Goal: Task Accomplishment & Management: Manage account settings

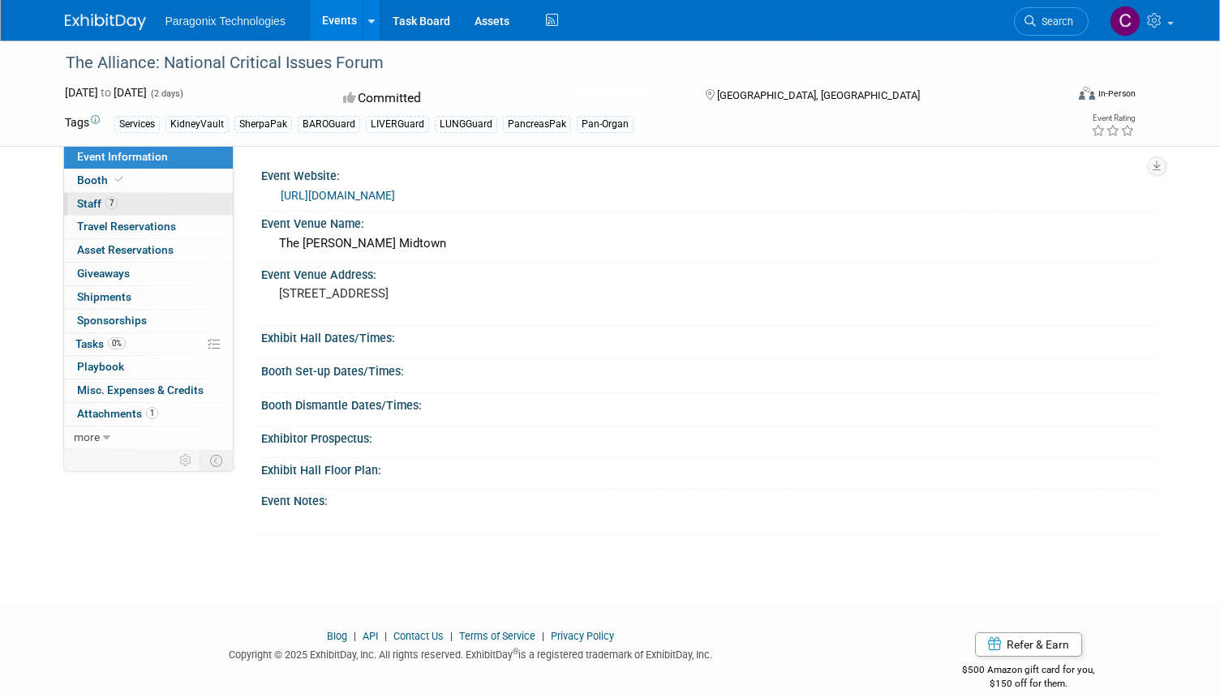
click at [139, 205] on link "7 Staff 7" at bounding box center [148, 204] width 169 height 23
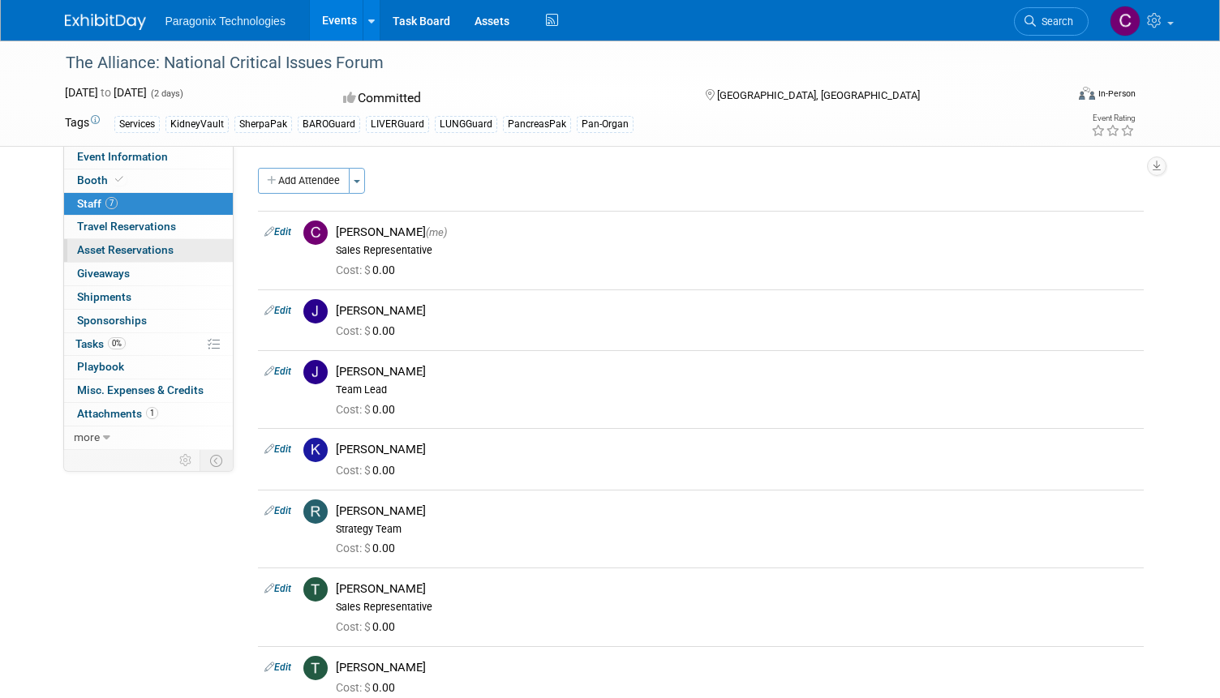
click at [183, 247] on link "0 Asset Reservations 0" at bounding box center [148, 250] width 169 height 23
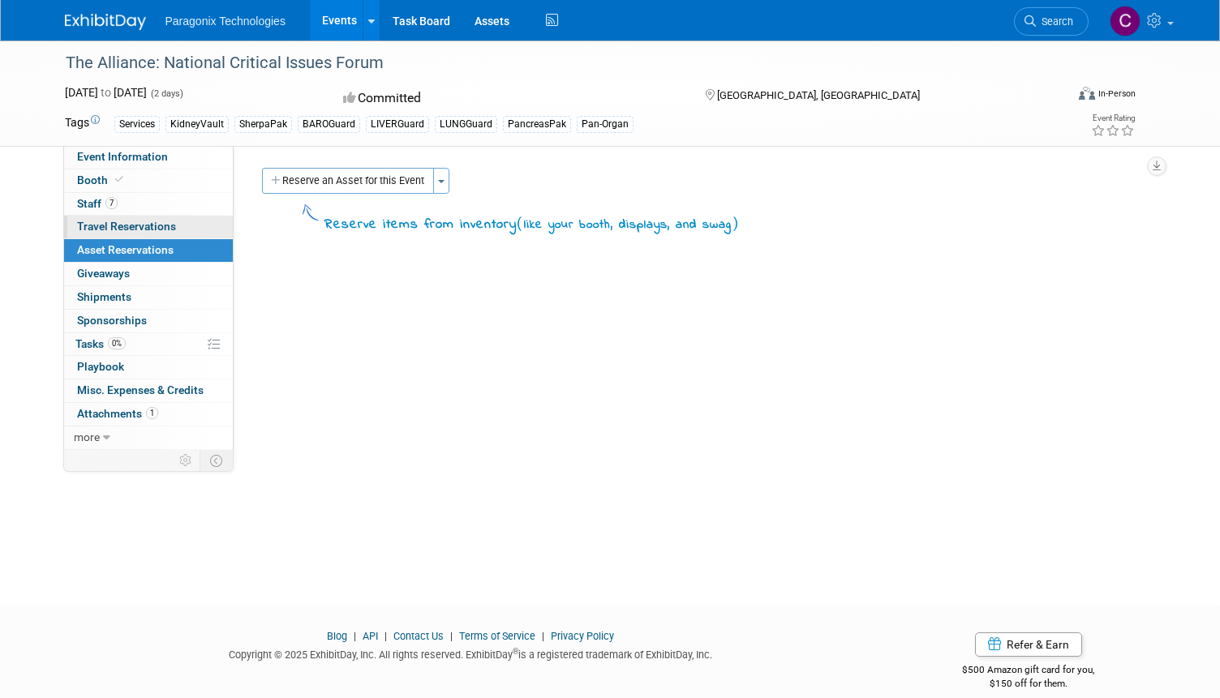
click at [180, 225] on link "0 Travel Reservations 0" at bounding box center [148, 227] width 169 height 23
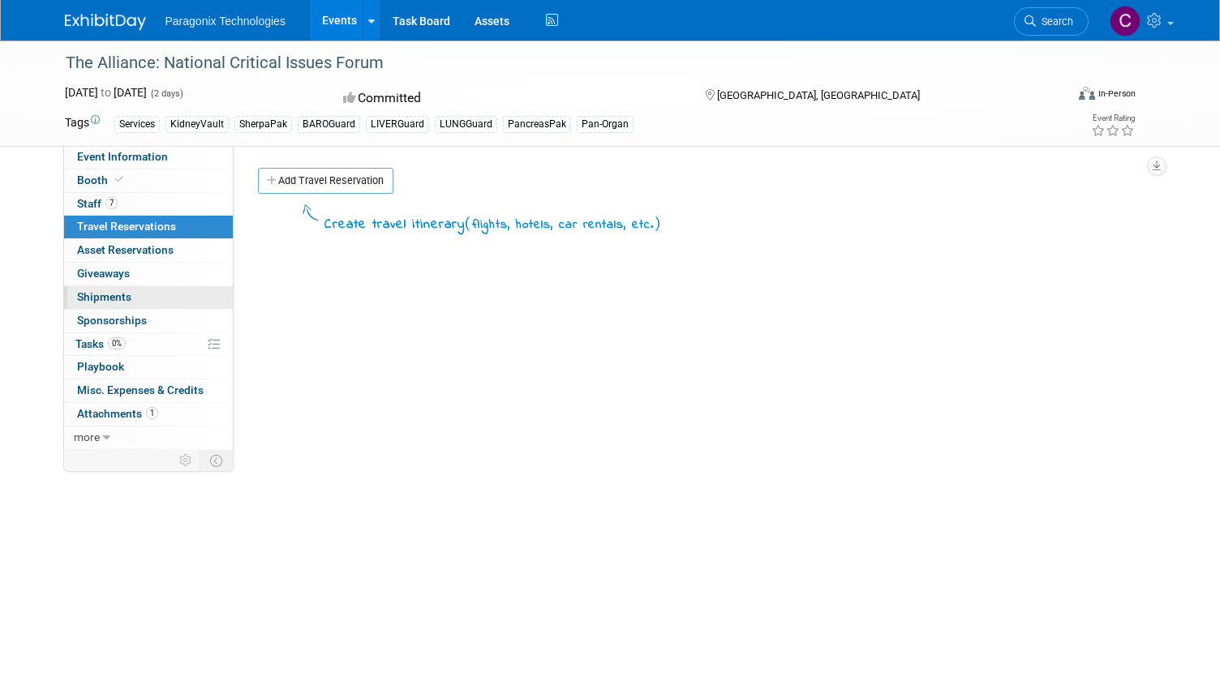
click at [166, 294] on link "0 Shipments 0" at bounding box center [148, 297] width 169 height 23
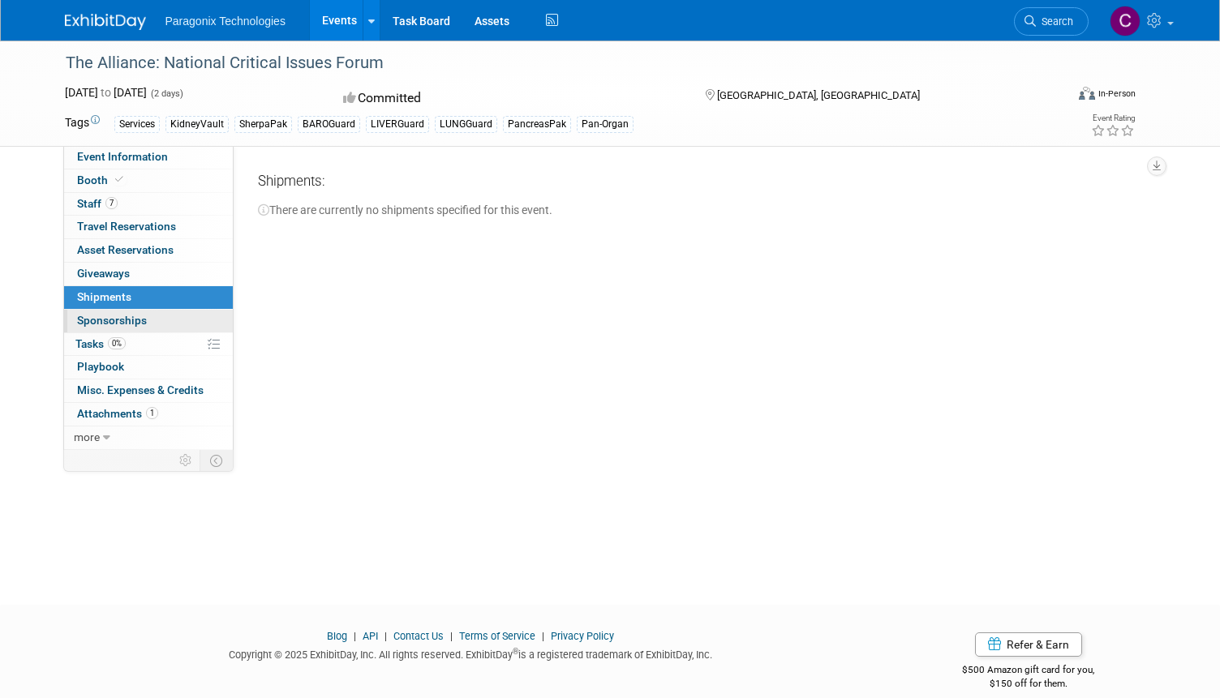
click at [157, 320] on link "0 Sponsorships 0" at bounding box center [148, 321] width 169 height 23
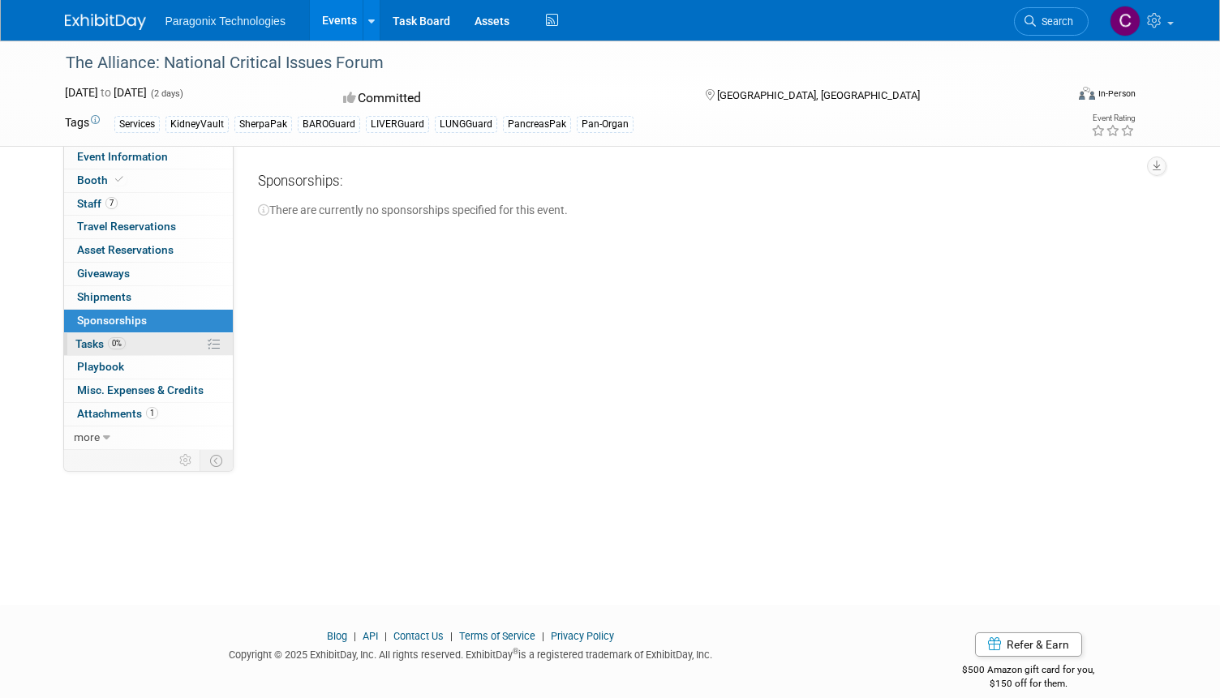
click at [151, 339] on link "0% Tasks 0%" at bounding box center [148, 344] width 169 height 23
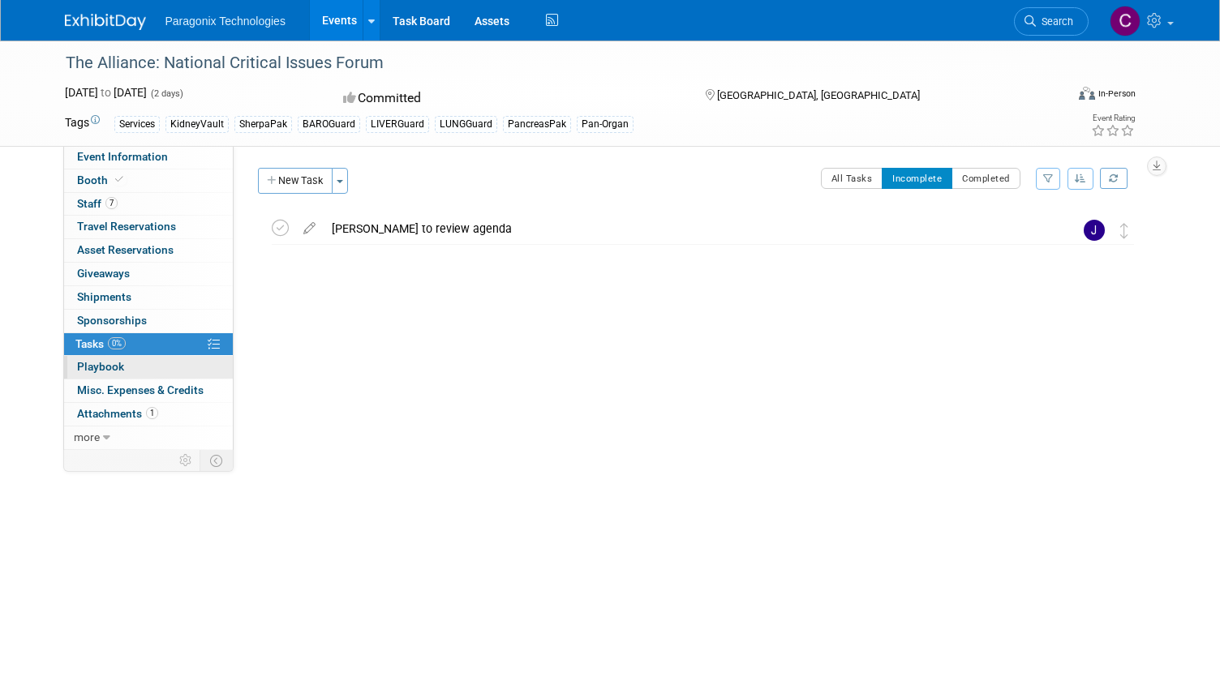
click at [140, 367] on link "0 Playbook 0" at bounding box center [148, 367] width 169 height 23
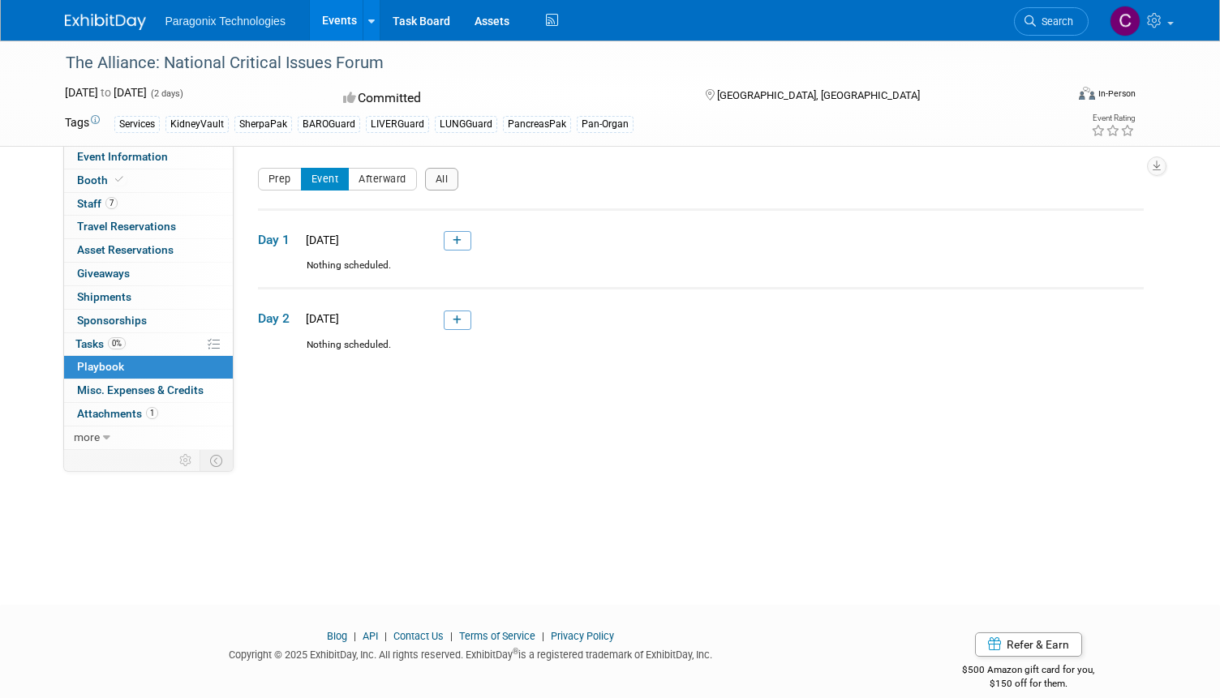
click at [137, 378] on link "0 Playbook 0" at bounding box center [148, 367] width 169 height 23
click at [131, 393] on span "Misc. Expenses & Credits 0" at bounding box center [140, 390] width 127 height 13
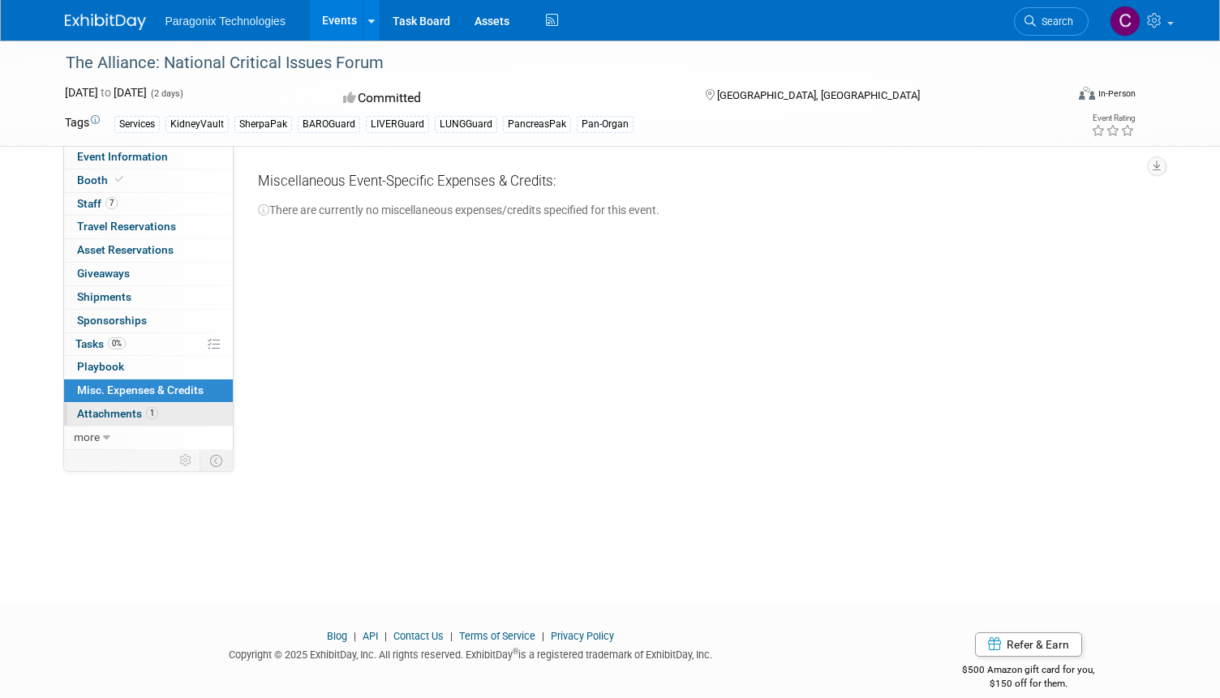
click at [122, 408] on span "Attachments 1" at bounding box center [117, 413] width 81 height 13
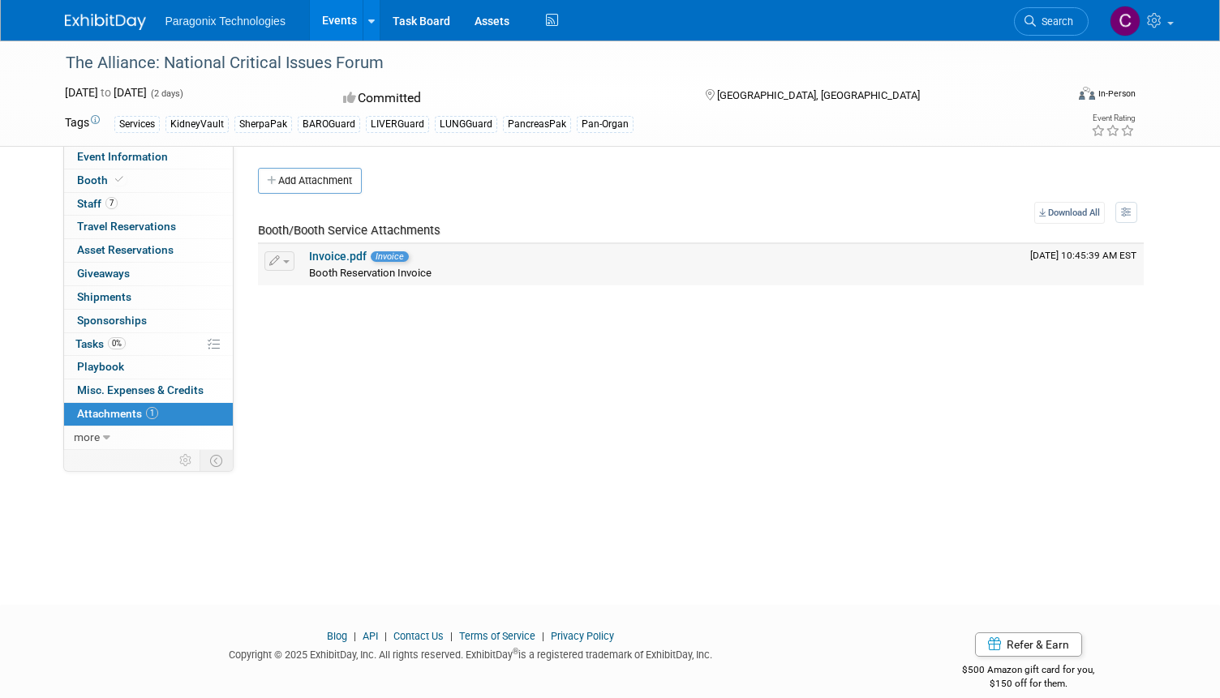
click at [328, 254] on link "Invoice.pdf" at bounding box center [338, 256] width 58 height 13
